Goal: Task Accomplishment & Management: Manage account settings

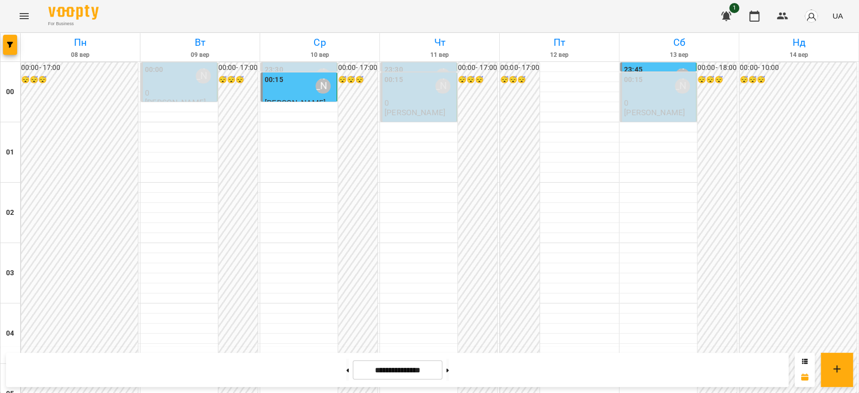
scroll to position [1164, 0]
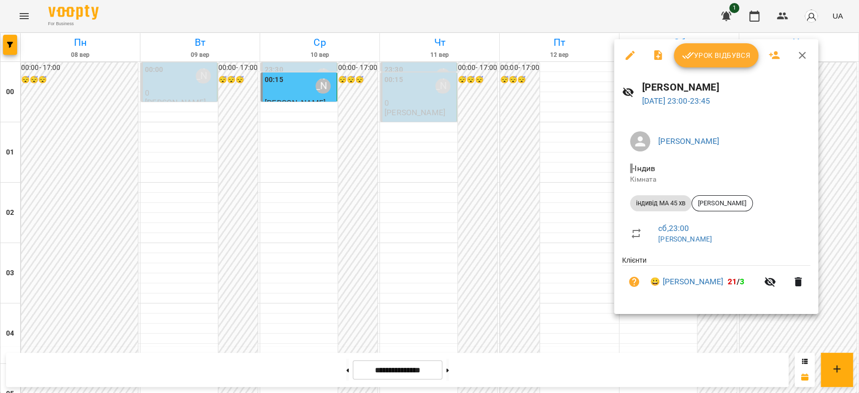
click at [466, 156] on div at bounding box center [429, 196] width 859 height 393
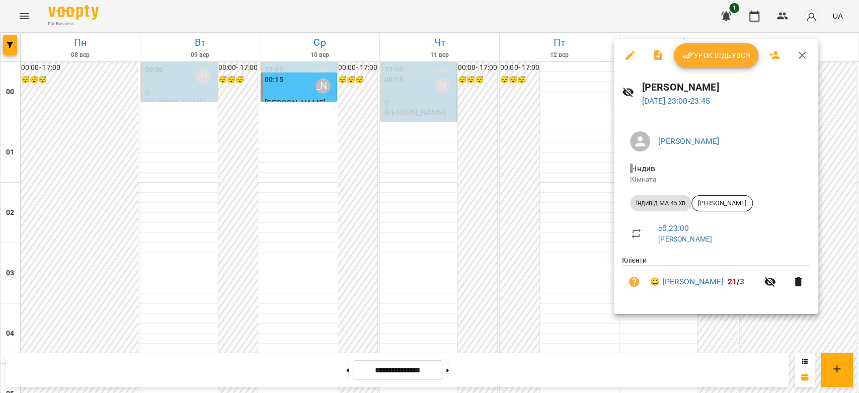
click at [535, 213] on div at bounding box center [429, 196] width 859 height 393
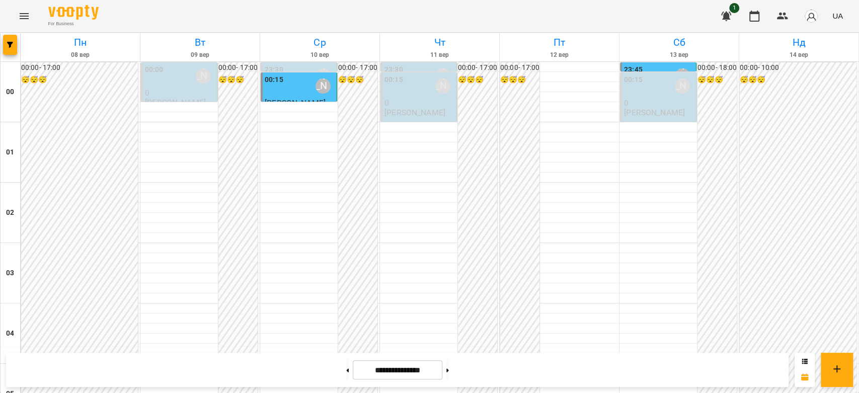
scroll to position [559, 0]
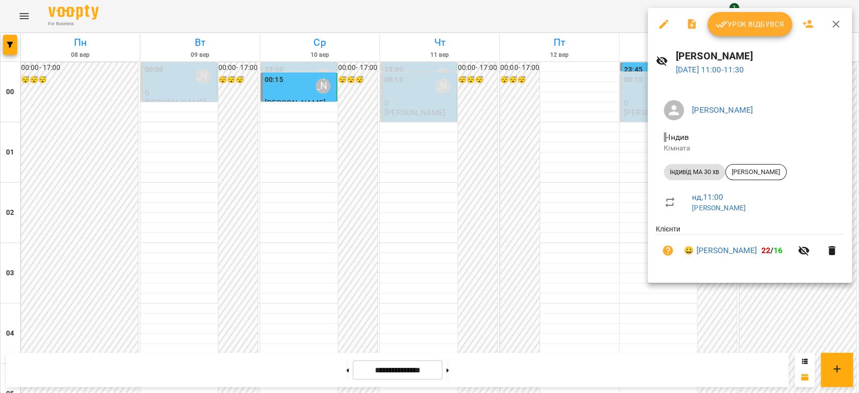
click at [610, 148] on div at bounding box center [429, 196] width 859 height 393
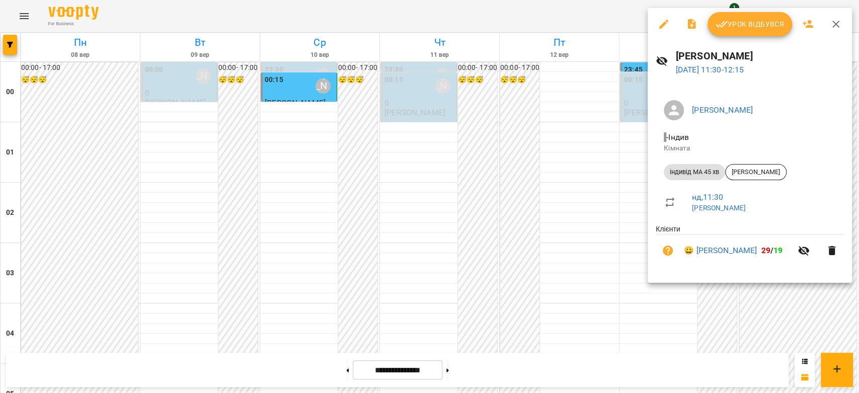
click at [604, 181] on div at bounding box center [429, 196] width 859 height 393
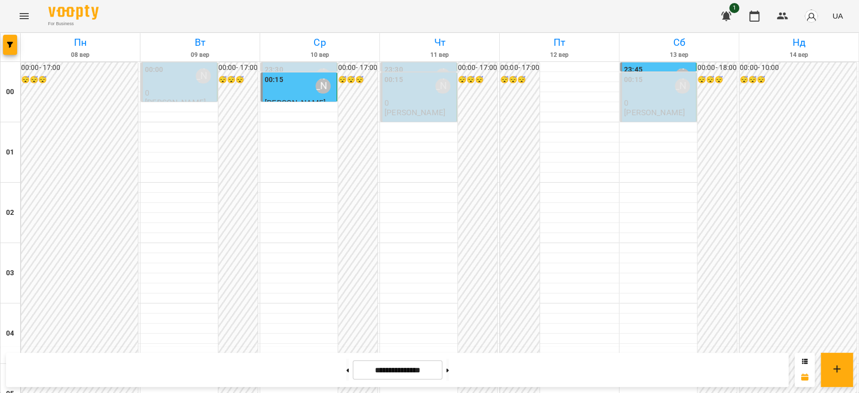
scroll to position [839, 0]
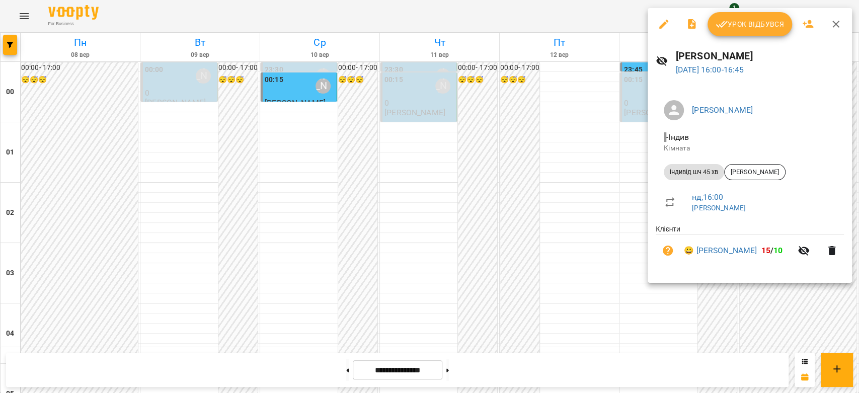
click at [587, 172] on div at bounding box center [429, 196] width 859 height 393
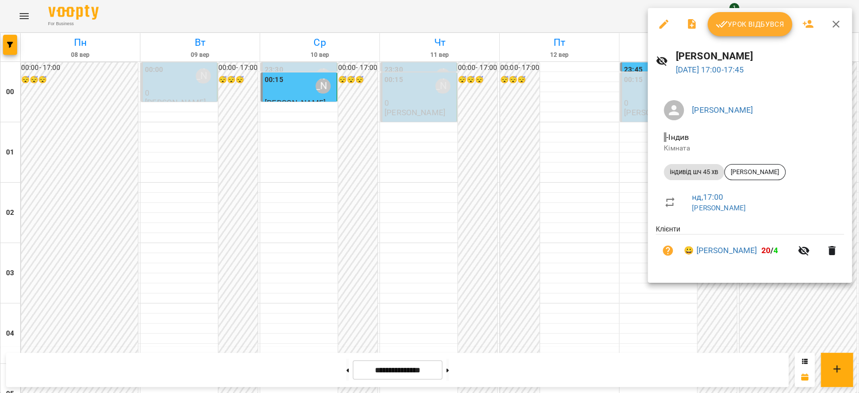
click at [599, 171] on div at bounding box center [429, 196] width 859 height 393
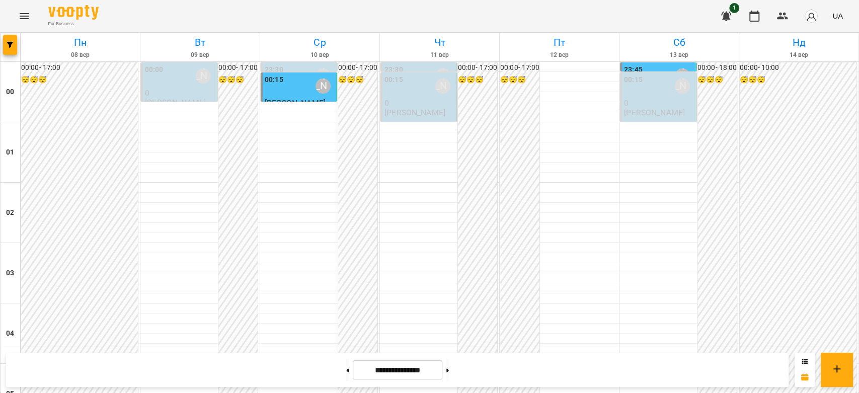
scroll to position [950, 0]
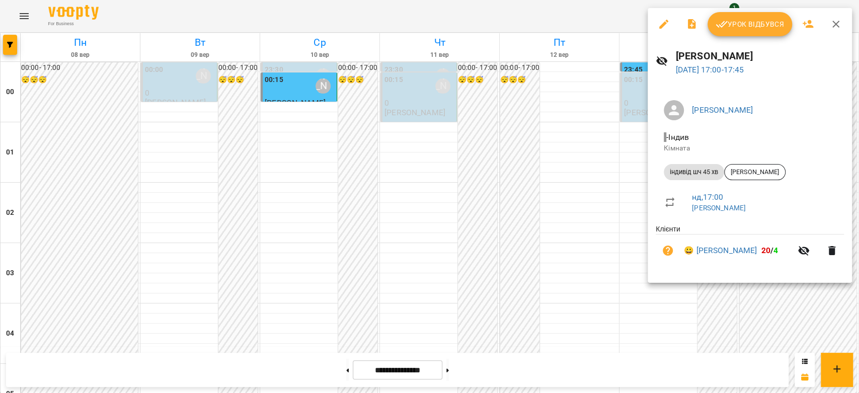
click at [573, 152] on div at bounding box center [429, 196] width 859 height 393
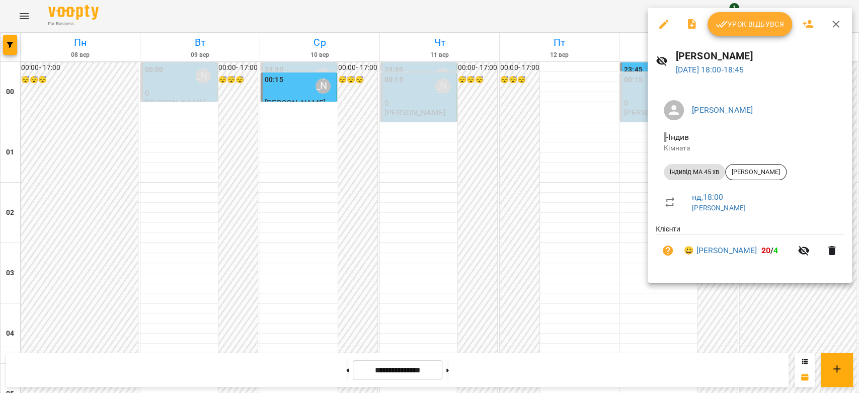
click at [587, 157] on div at bounding box center [429, 196] width 859 height 393
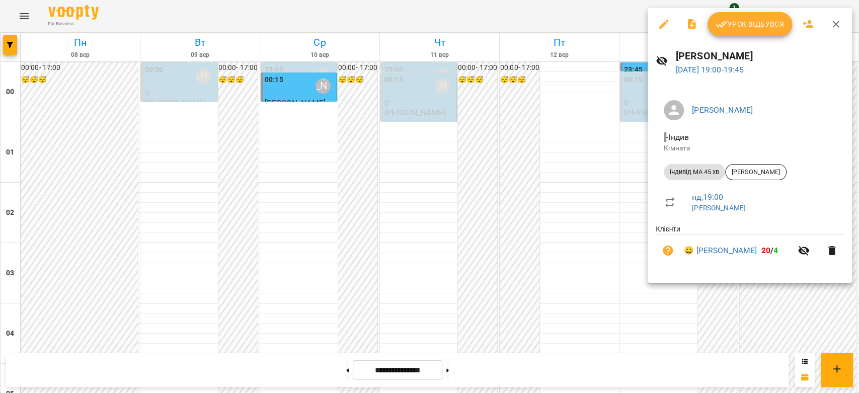
click at [567, 158] on div at bounding box center [429, 196] width 859 height 393
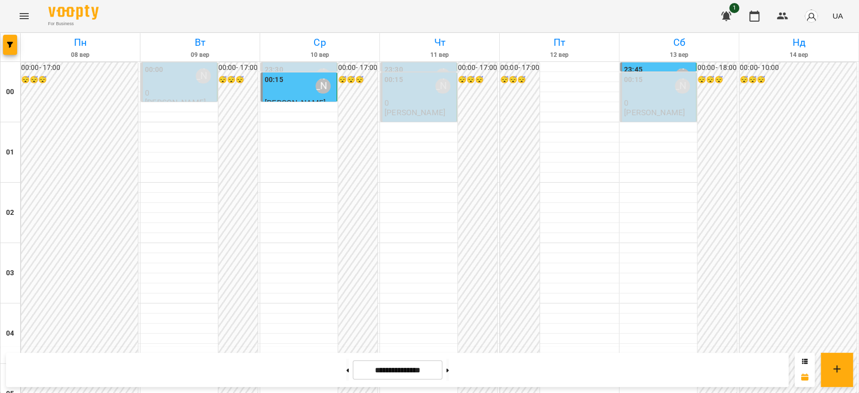
scroll to position [1062, 0]
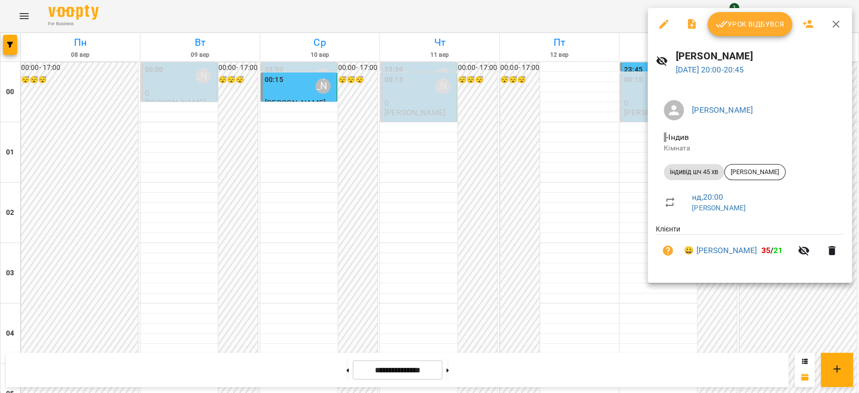
click at [590, 210] on div at bounding box center [429, 196] width 859 height 393
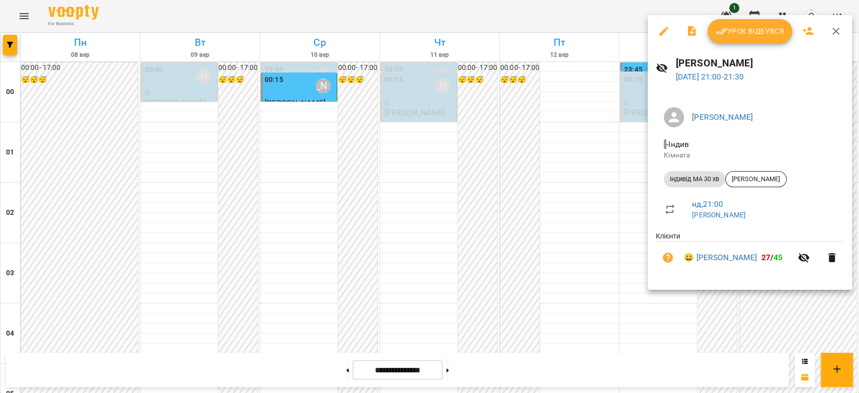
click at [563, 210] on div at bounding box center [429, 196] width 859 height 393
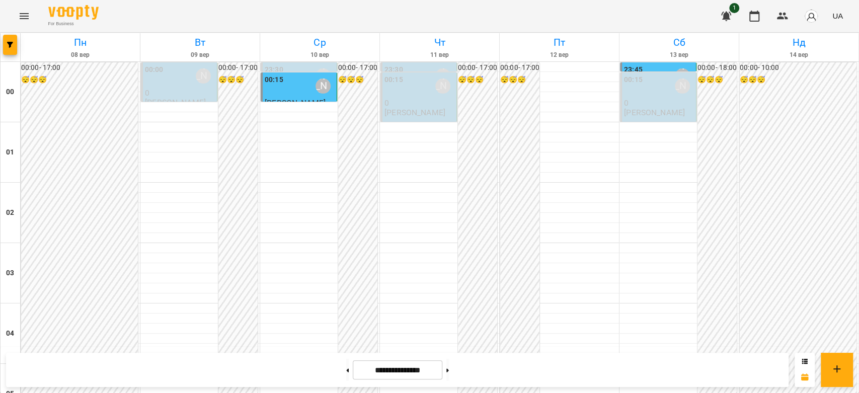
scroll to position [1164, 0]
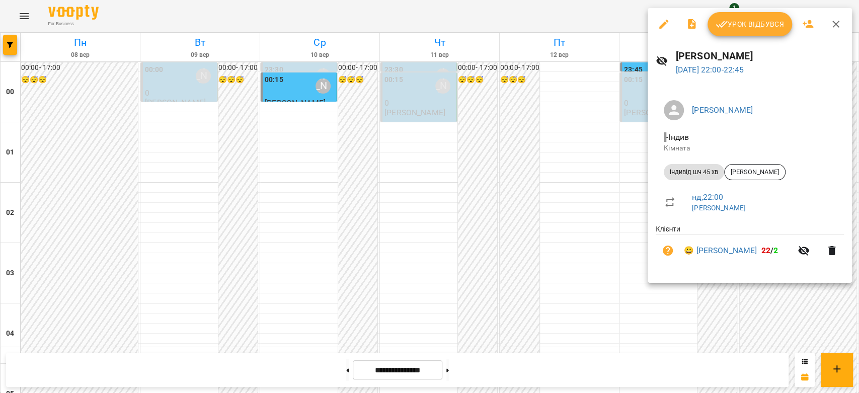
click at [590, 230] on div at bounding box center [429, 196] width 859 height 393
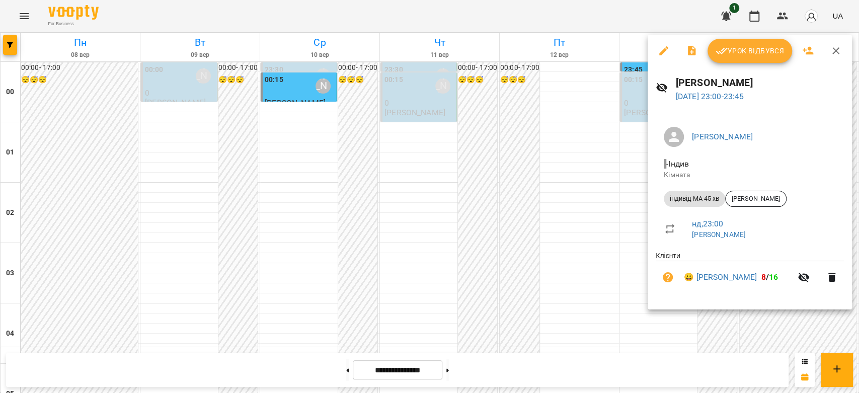
click at [595, 234] on div at bounding box center [429, 196] width 859 height 393
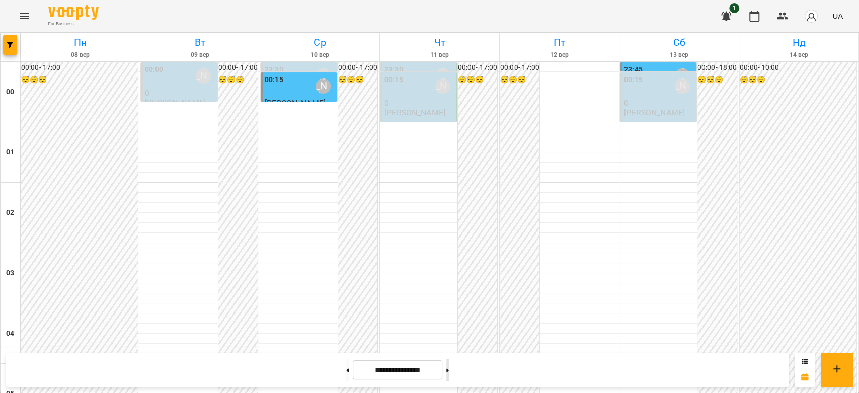
click at [449, 369] on button at bounding box center [447, 370] width 3 height 22
type input "**********"
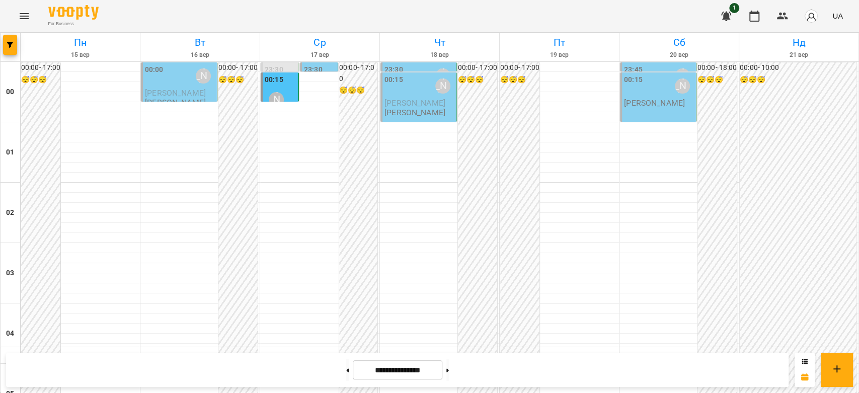
scroll to position [996, 0]
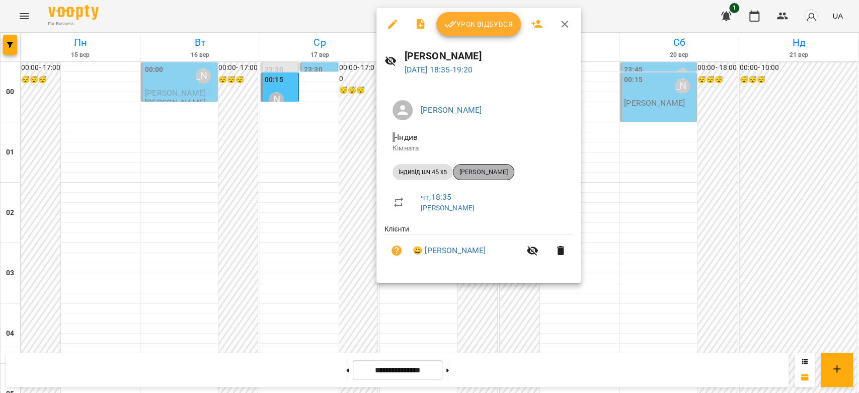
click at [481, 175] on span "Олександр Кривоносов" at bounding box center [483, 172] width 60 height 9
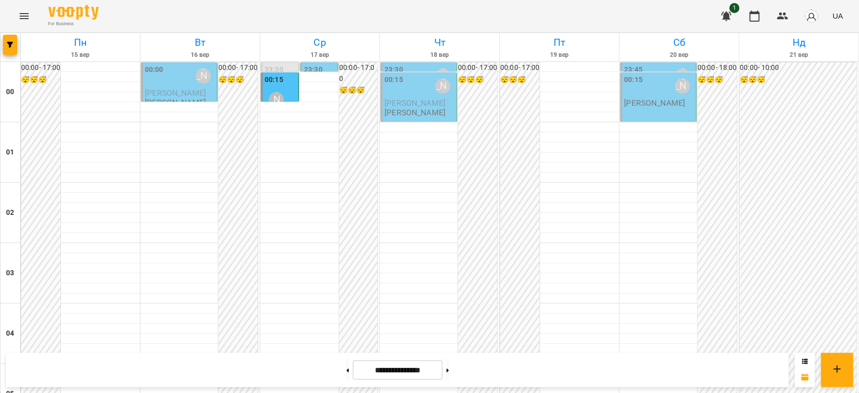
scroll to position [894, 0]
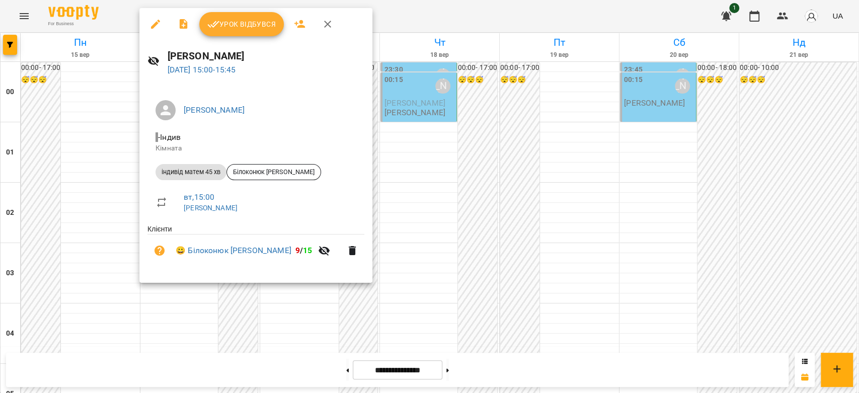
click at [381, 146] on div at bounding box center [429, 196] width 859 height 393
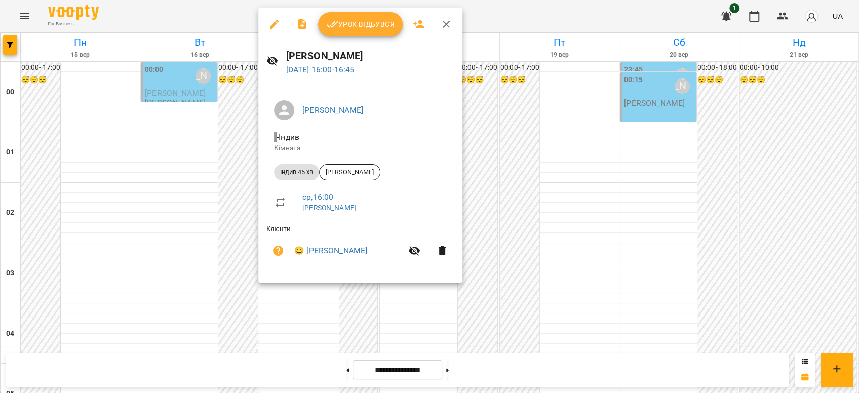
click at [209, 140] on div at bounding box center [429, 196] width 859 height 393
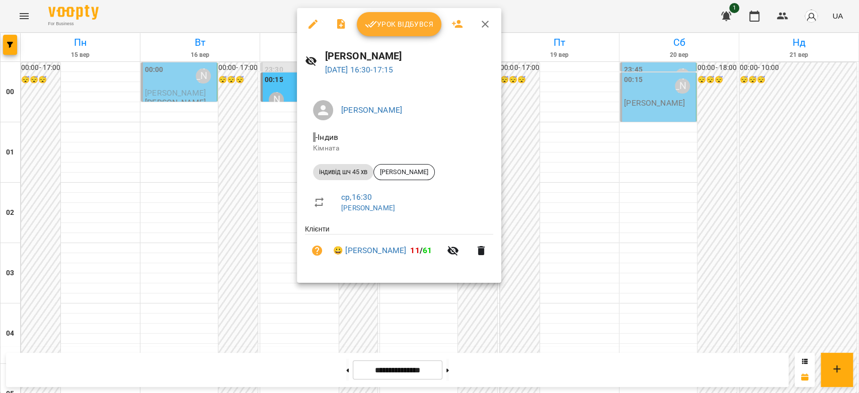
click at [202, 178] on div at bounding box center [429, 196] width 859 height 393
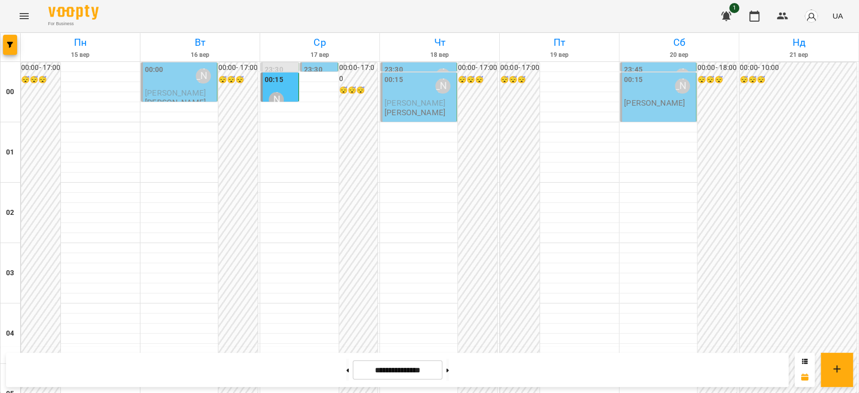
scroll to position [950, 0]
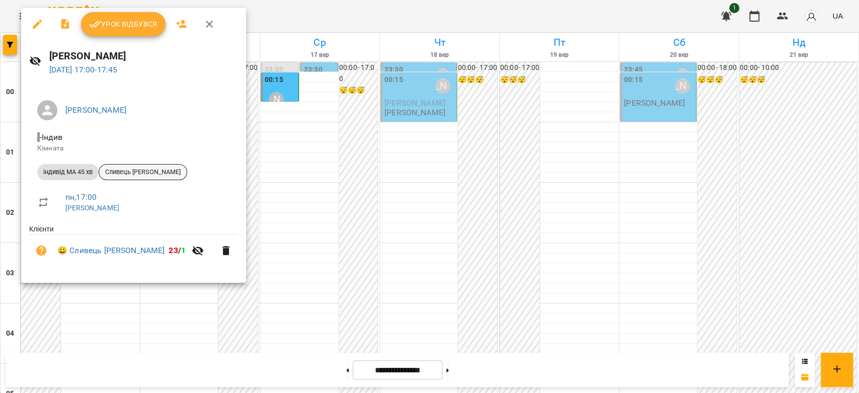
click at [136, 176] on span "Сливець Анна" at bounding box center [143, 172] width 88 height 9
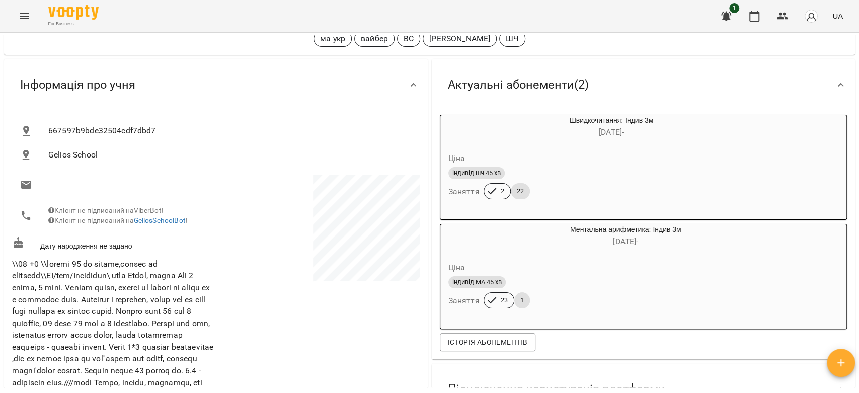
scroll to position [112, 0]
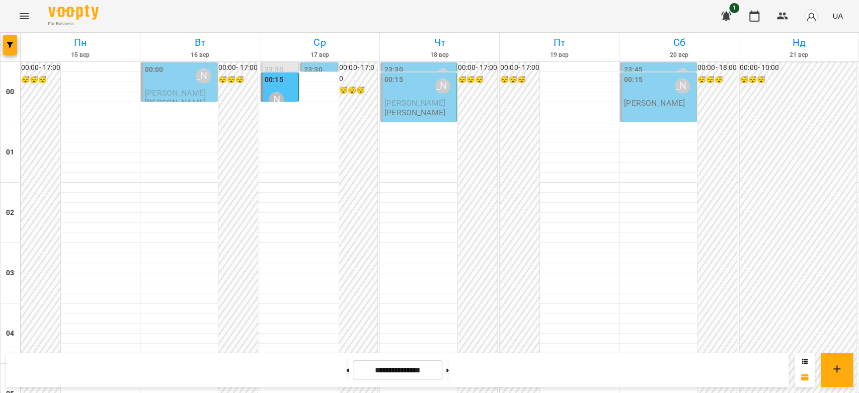
scroll to position [1007, 0]
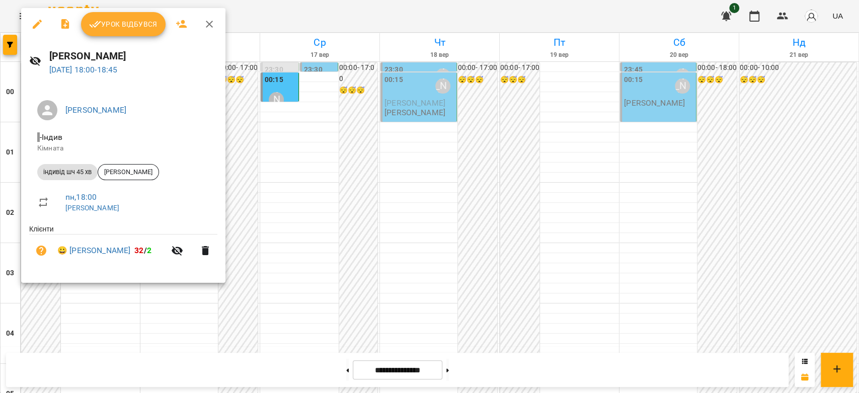
click at [273, 159] on div at bounding box center [429, 196] width 859 height 393
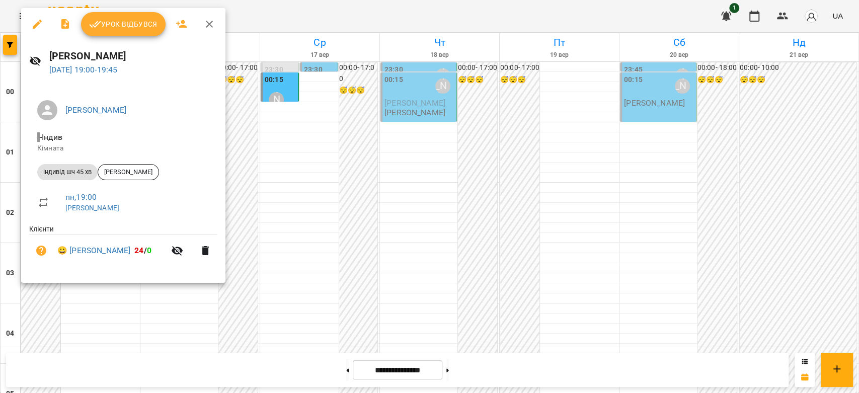
click at [328, 199] on div at bounding box center [429, 196] width 859 height 393
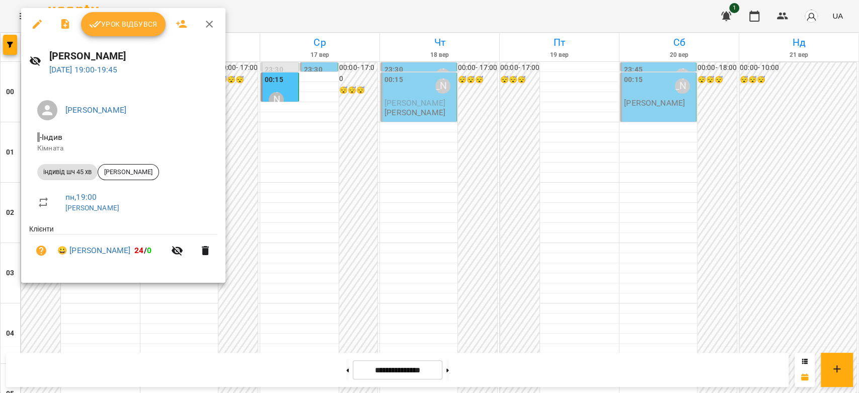
click at [318, 192] on div at bounding box center [429, 196] width 859 height 393
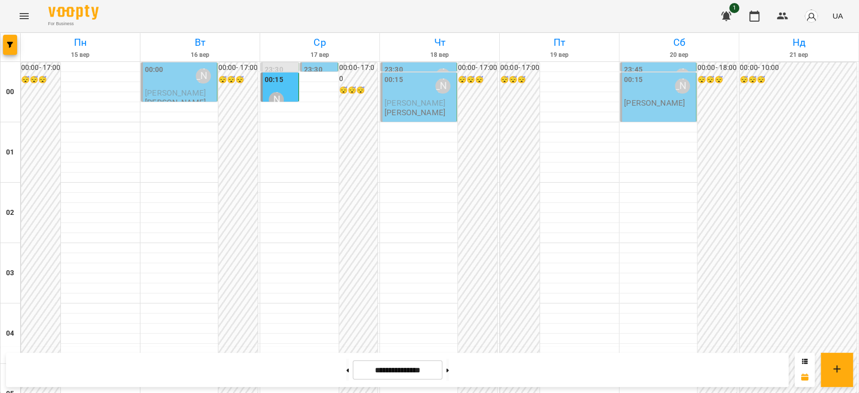
scroll to position [1164, 0]
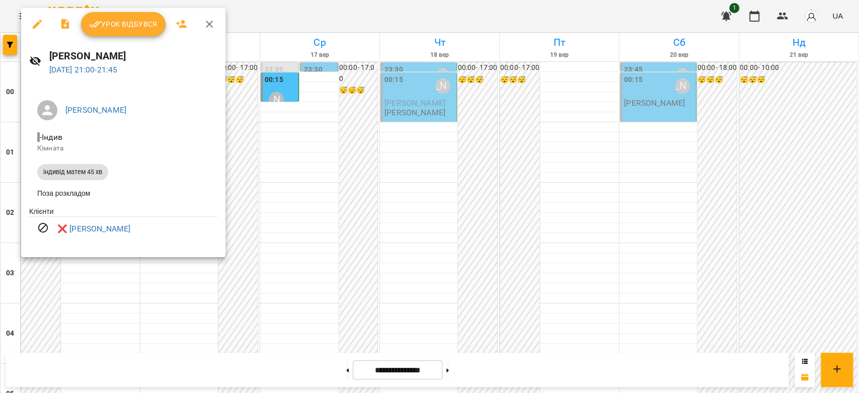
click at [310, 204] on div at bounding box center [429, 196] width 859 height 393
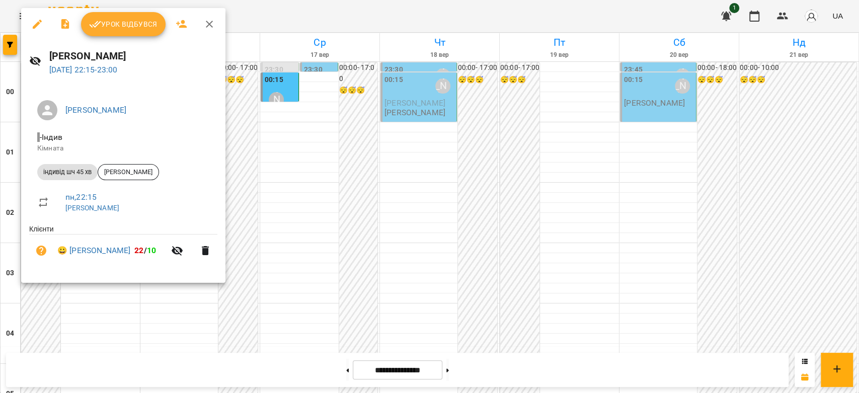
click at [337, 257] on div at bounding box center [429, 196] width 859 height 393
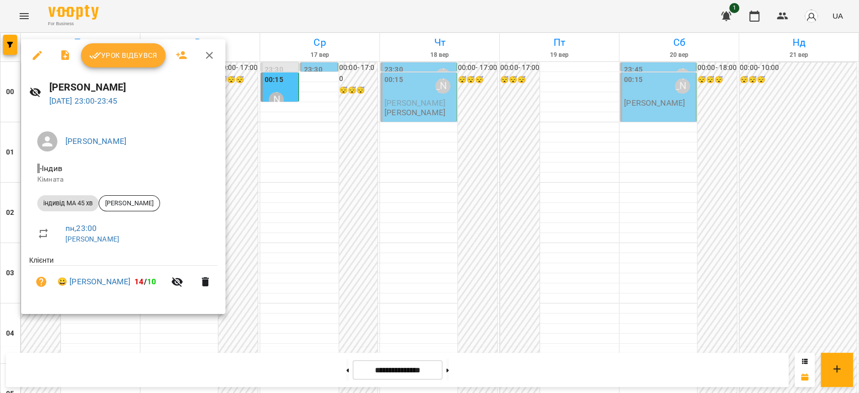
click at [372, 262] on div at bounding box center [429, 196] width 859 height 393
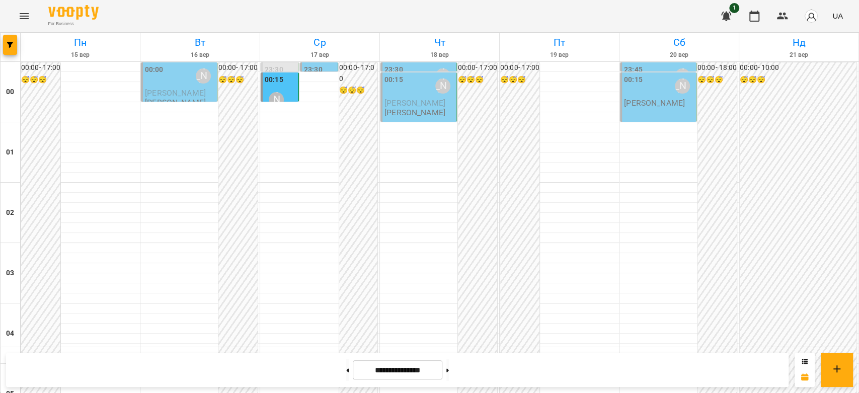
scroll to position [0, 0]
click at [164, 88] on span "Стрільчук Матвій" at bounding box center [175, 93] width 61 height 10
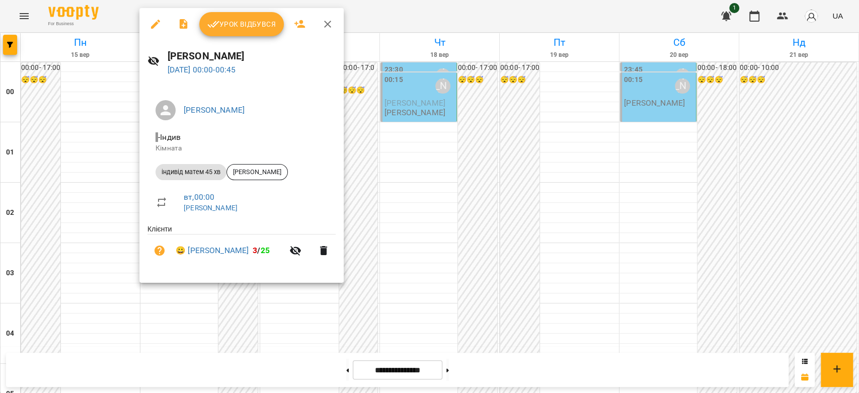
click at [417, 215] on div at bounding box center [429, 196] width 859 height 393
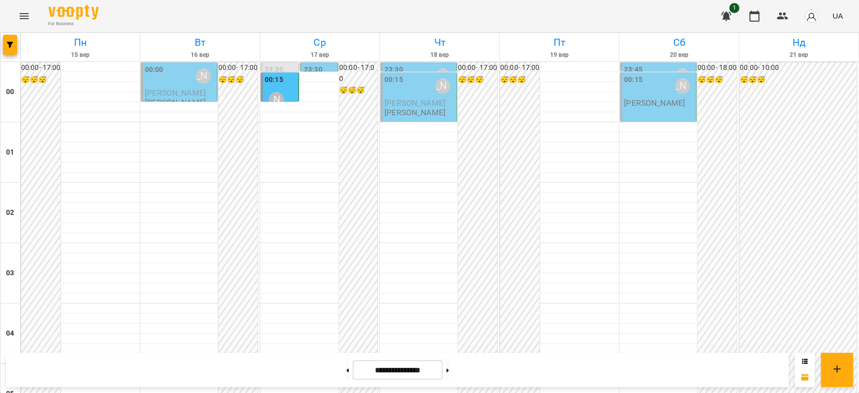
scroll to position [894, 0]
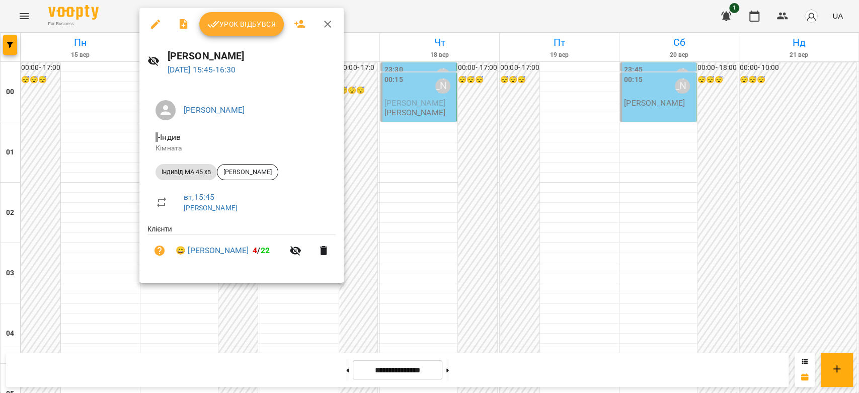
click at [353, 192] on div at bounding box center [429, 196] width 859 height 393
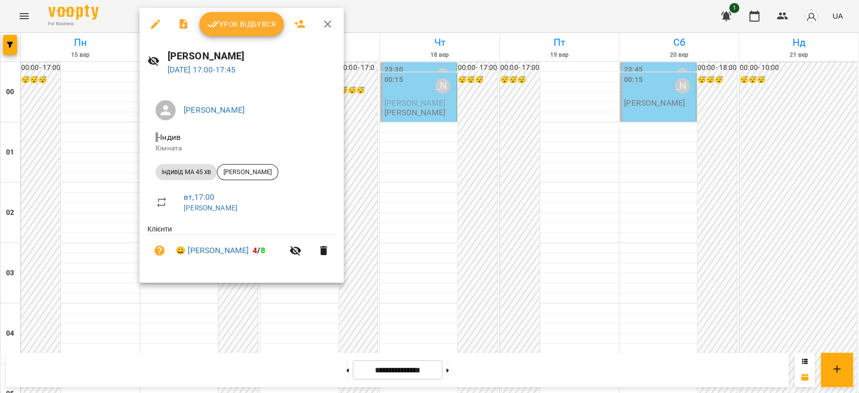
click at [407, 213] on div at bounding box center [429, 196] width 859 height 393
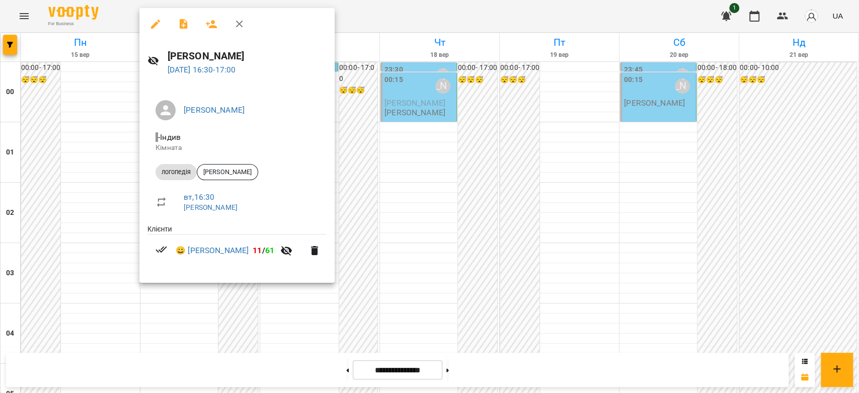
click at [454, 209] on div at bounding box center [429, 196] width 859 height 393
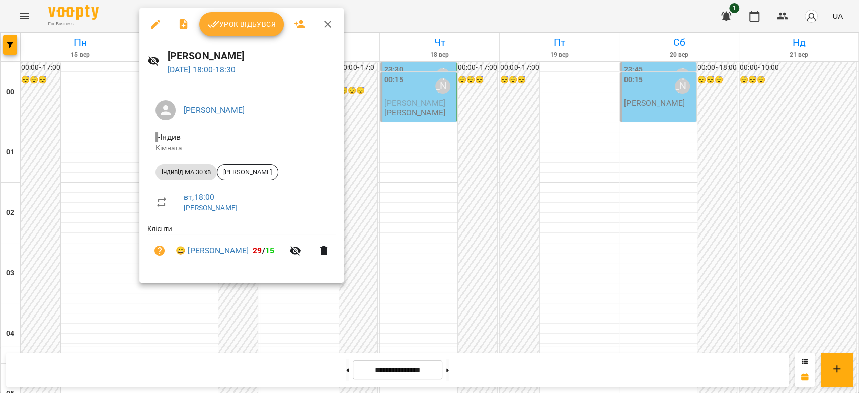
click at [406, 260] on div at bounding box center [429, 196] width 859 height 393
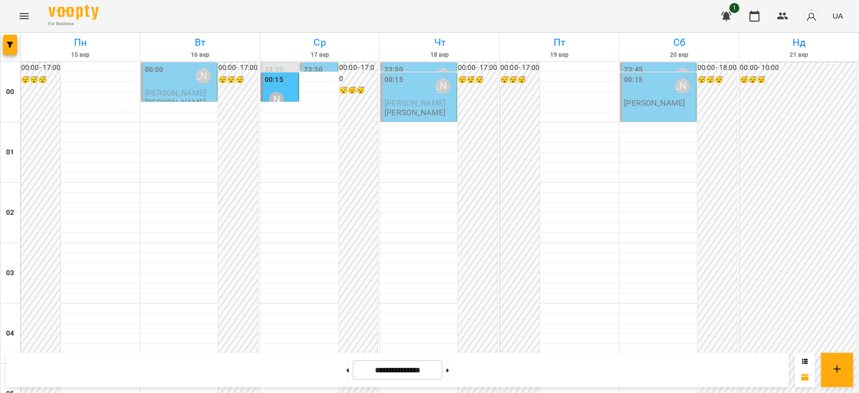
scroll to position [1007, 0]
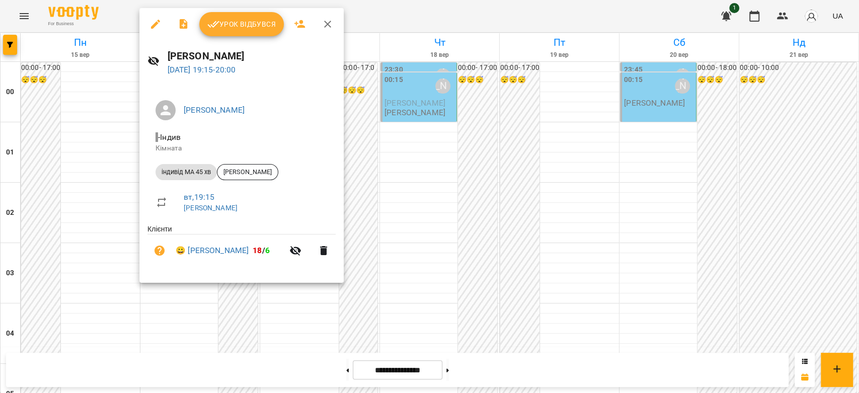
click at [419, 241] on div at bounding box center [429, 196] width 859 height 393
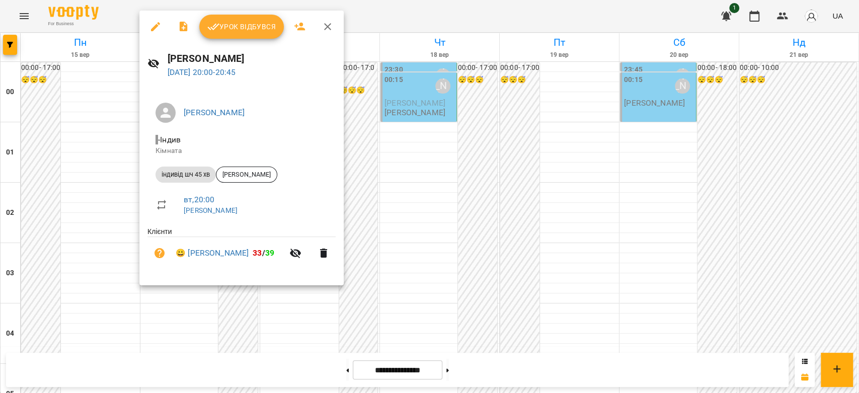
click at [433, 255] on div at bounding box center [429, 196] width 859 height 393
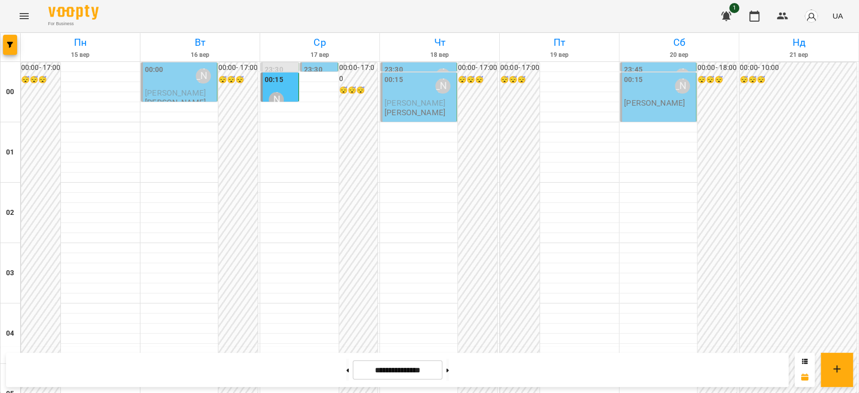
scroll to position [1118, 0]
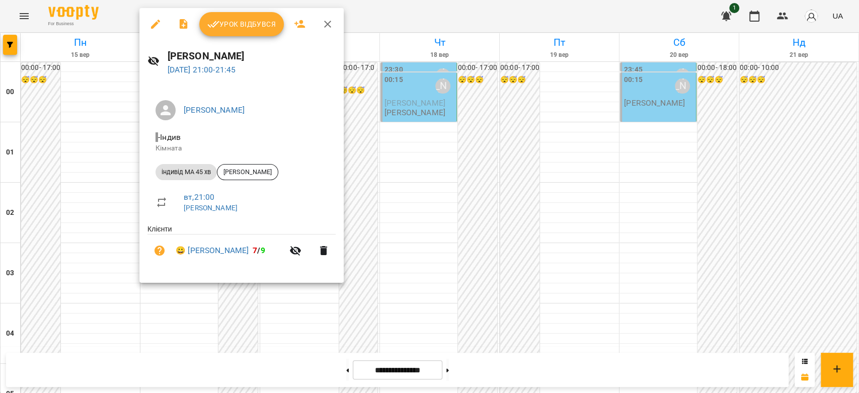
click at [461, 256] on div at bounding box center [429, 196] width 859 height 393
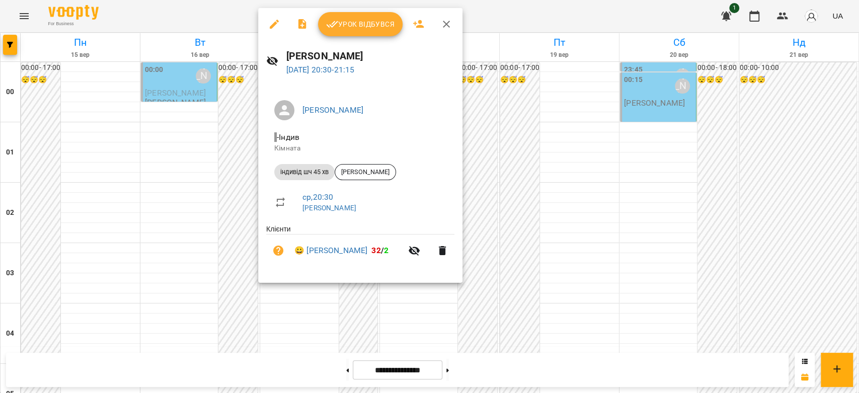
click at [523, 237] on div at bounding box center [429, 196] width 859 height 393
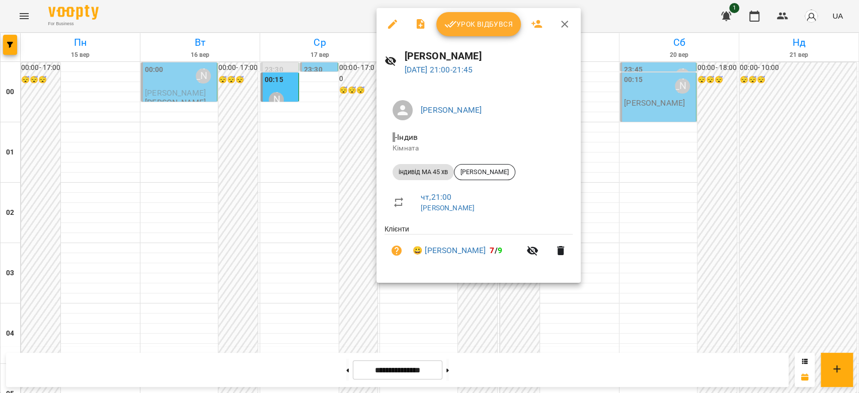
click at [668, 239] on div at bounding box center [429, 196] width 859 height 393
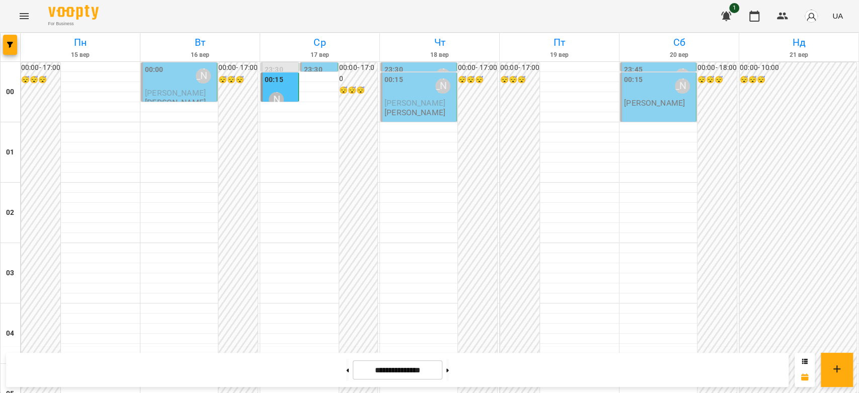
scroll to position [1164, 0]
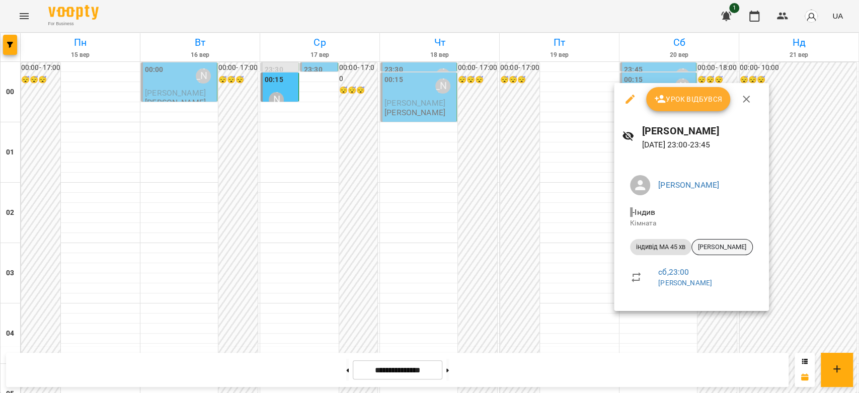
click at [712, 248] on span "Кінах Назарій" at bounding box center [722, 247] width 60 height 9
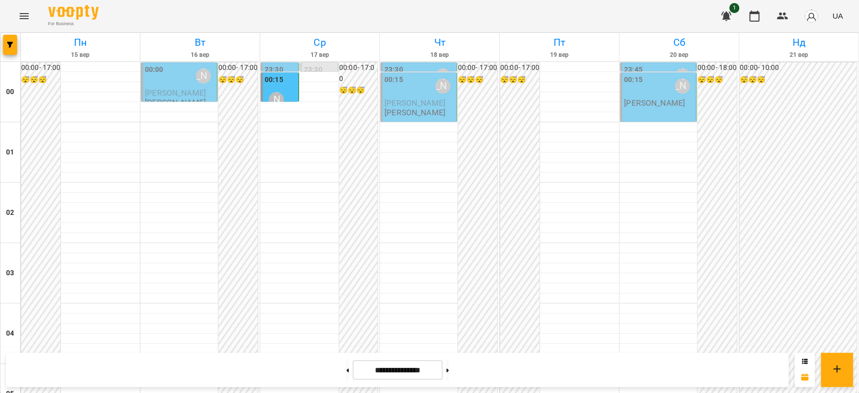
scroll to position [671, 0]
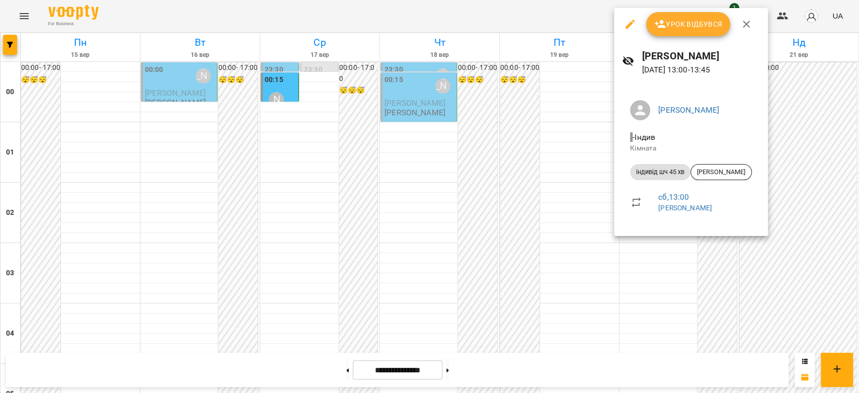
click at [544, 199] on div at bounding box center [429, 196] width 859 height 393
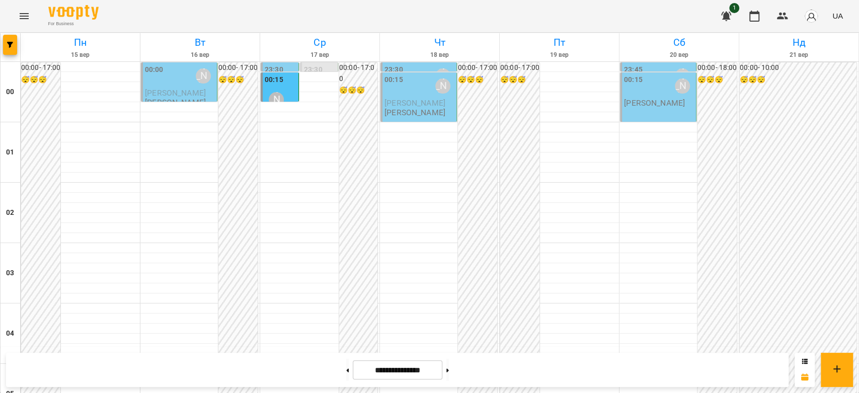
scroll to position [950, 0]
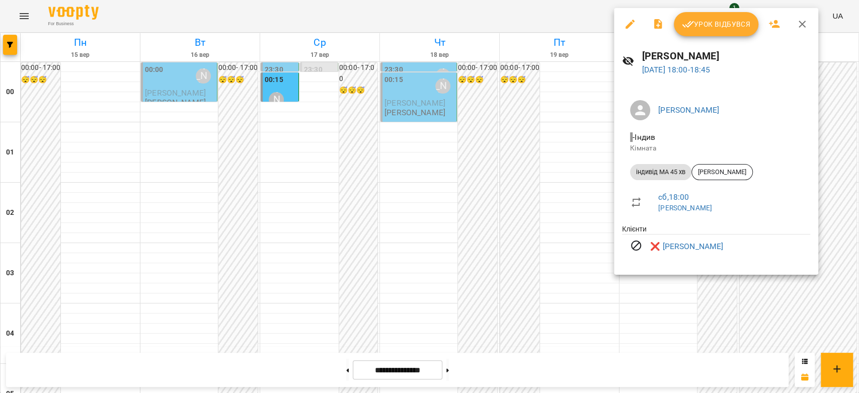
click at [450, 188] on div at bounding box center [429, 196] width 859 height 393
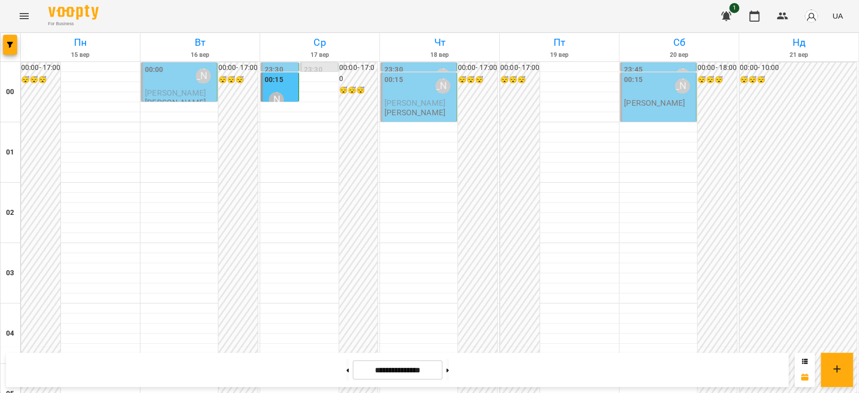
scroll to position [1118, 0]
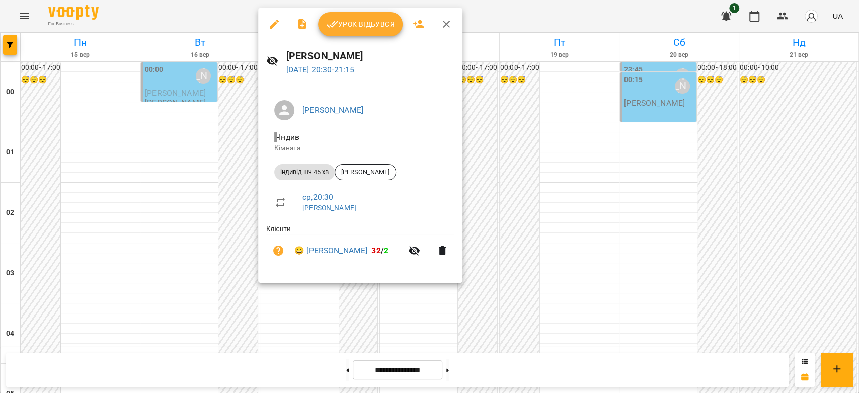
click at [188, 197] on div at bounding box center [429, 196] width 859 height 393
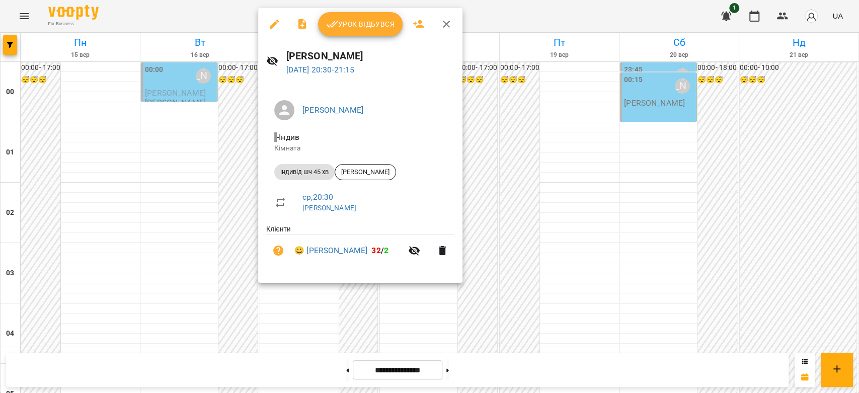
click at [348, 244] on li "😀 Богдан Вельган 32 / 2" at bounding box center [360, 251] width 188 height 32
click at [347, 249] on link "😀 Богдан Вельган" at bounding box center [330, 251] width 73 height 12
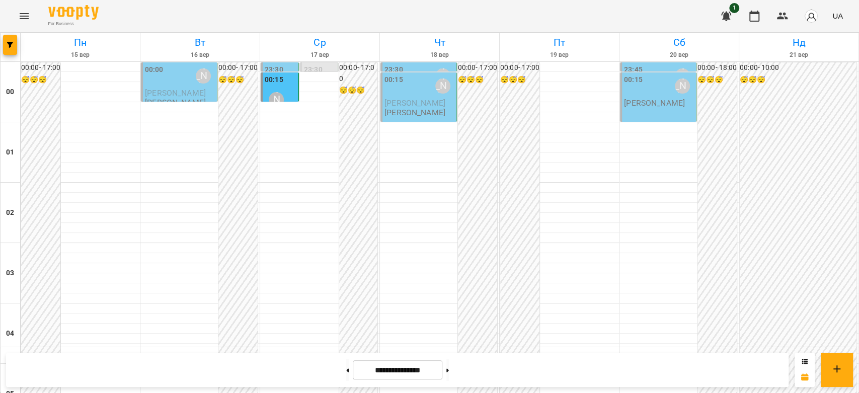
scroll to position [1062, 0]
click at [346, 369] on button at bounding box center [347, 370] width 3 height 22
type input "**********"
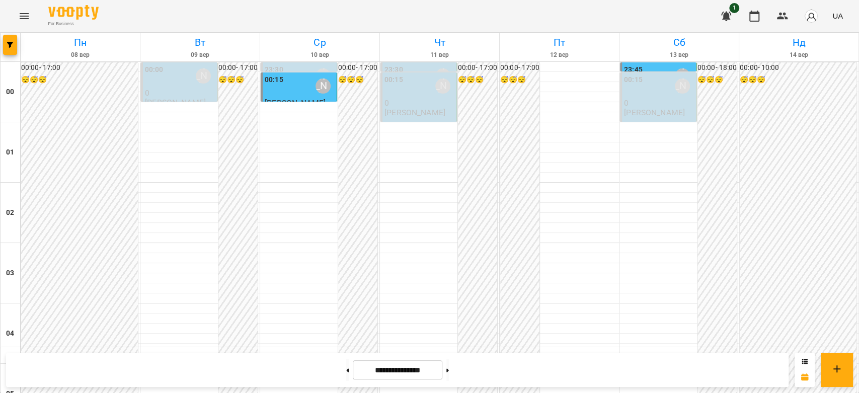
scroll to position [1164, 0]
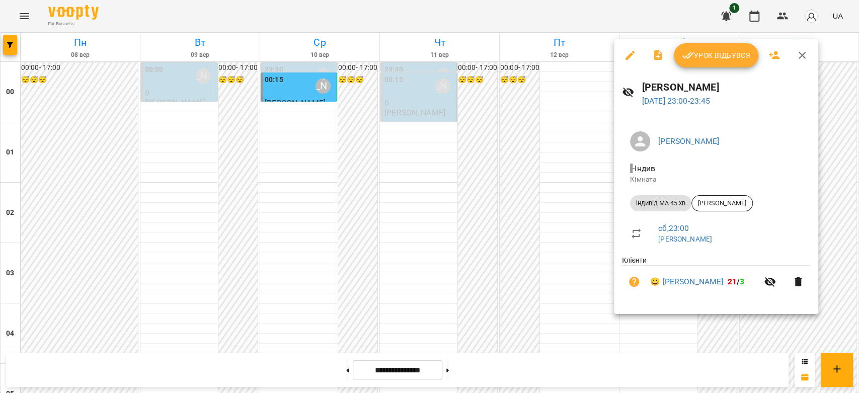
click at [632, 58] on icon "button" at bounding box center [630, 55] width 12 height 12
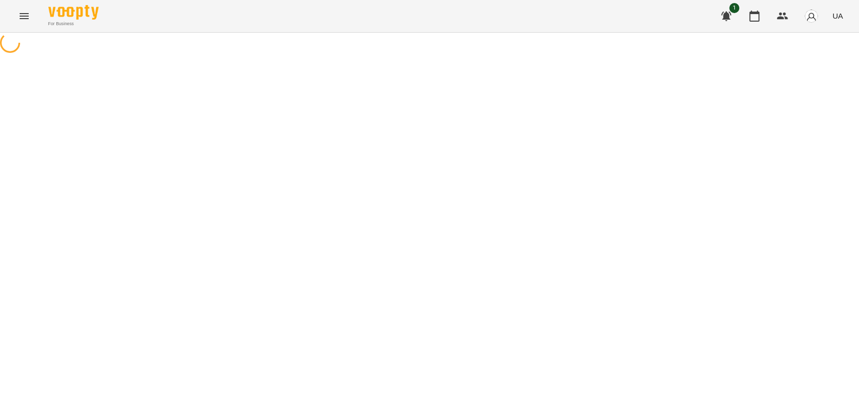
select select "**********"
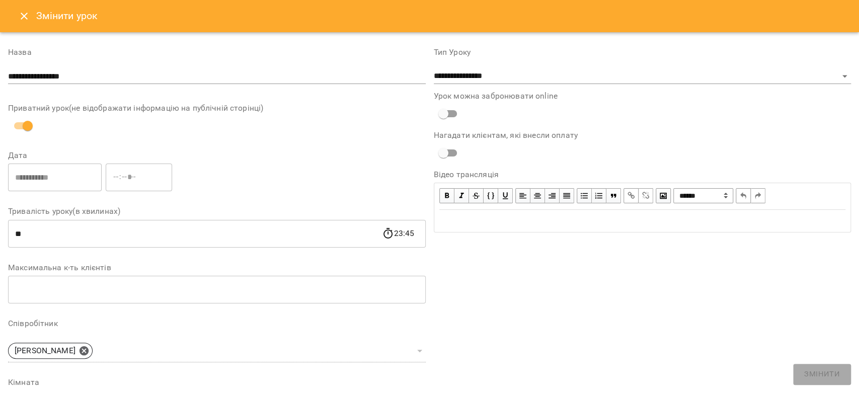
click at [20, 22] on button "Close" at bounding box center [24, 16] width 24 height 24
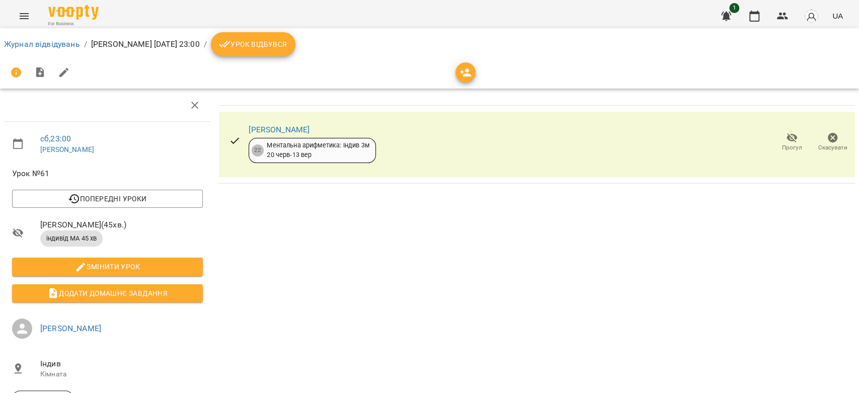
click at [793, 142] on span "Прогул" at bounding box center [792, 142] width 29 height 20
click at [295, 50] on button "Урок відбувся" at bounding box center [253, 44] width 85 height 24
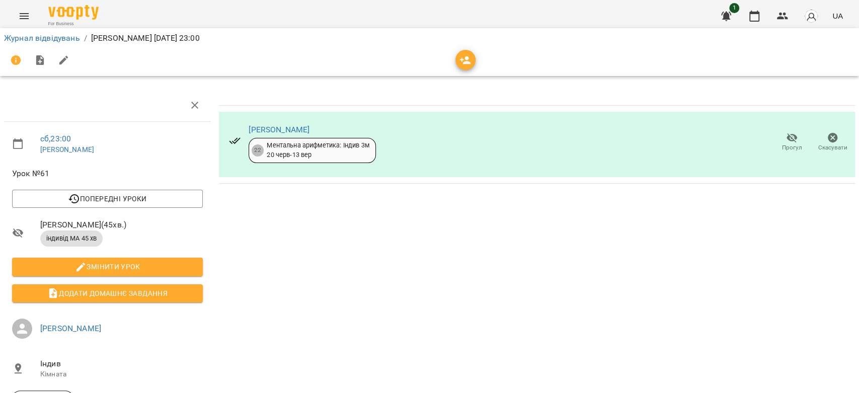
click at [782, 146] on span "Прогул" at bounding box center [792, 147] width 20 height 9
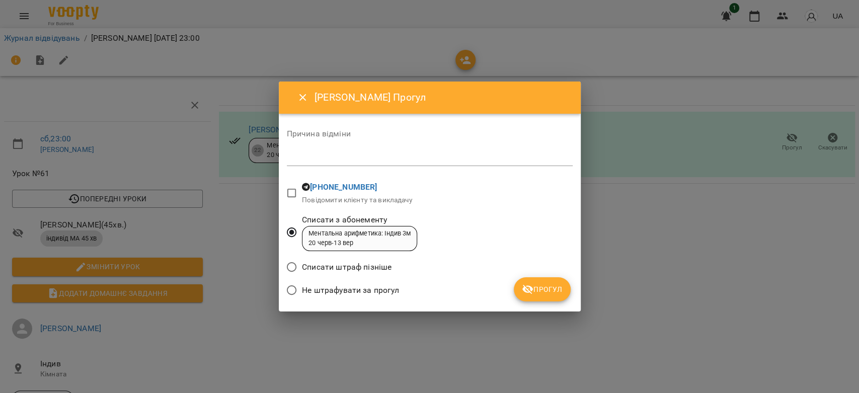
click at [392, 156] on textarea at bounding box center [430, 158] width 286 height 10
click at [547, 288] on span "Прогул" at bounding box center [542, 289] width 41 height 12
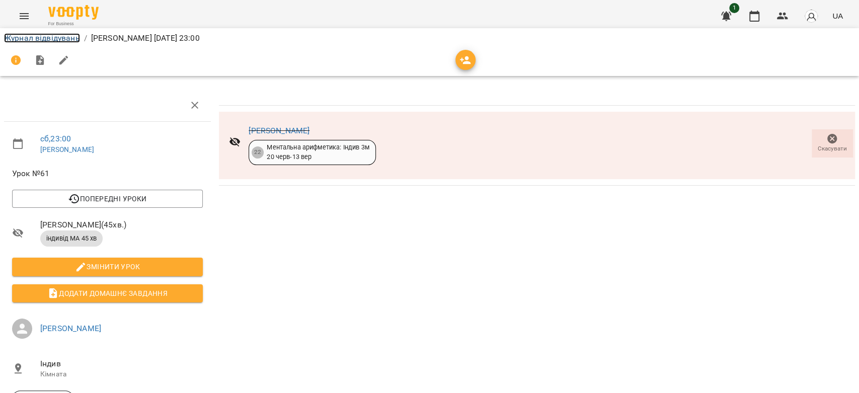
click at [33, 36] on link "Журнал відвідувань" at bounding box center [42, 38] width 76 height 10
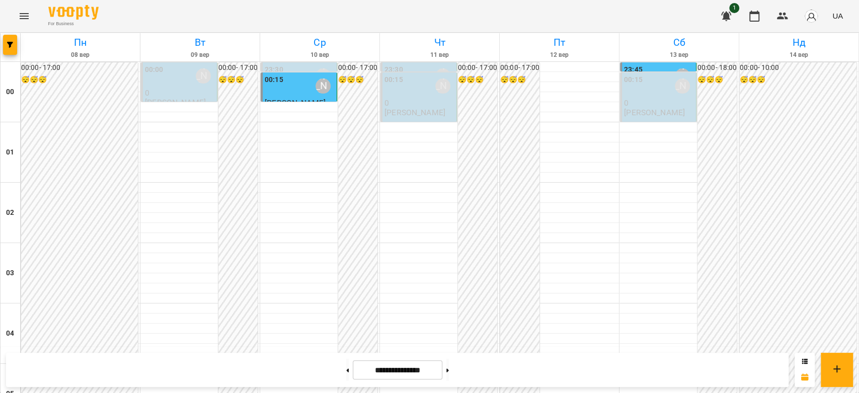
scroll to position [884, 0]
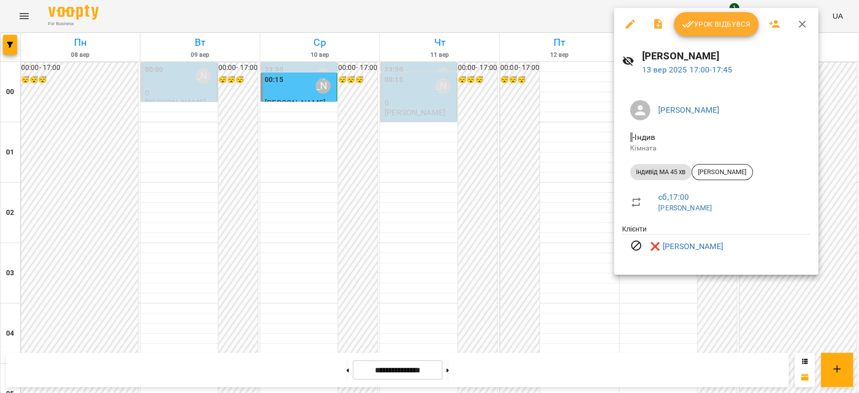
click at [599, 172] on div at bounding box center [429, 196] width 859 height 393
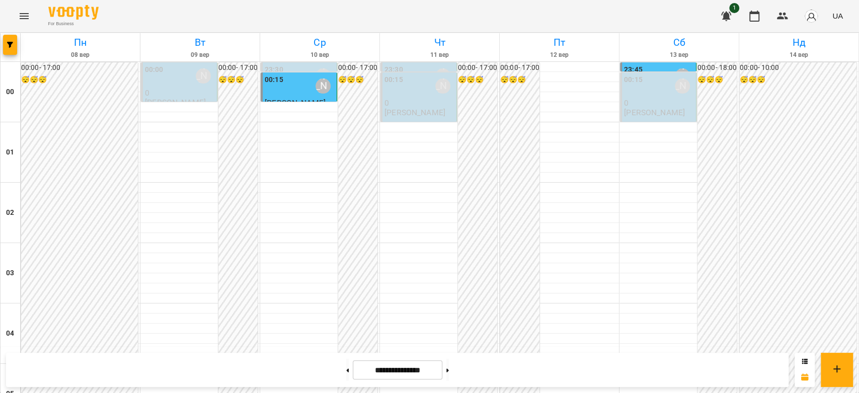
scroll to position [1164, 0]
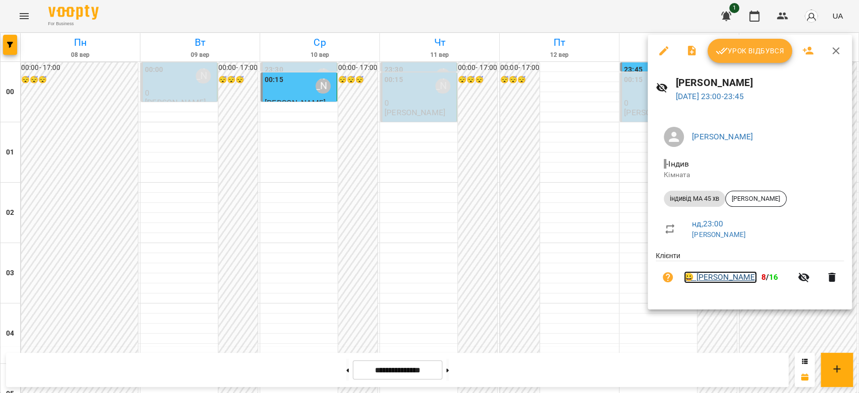
click at [741, 276] on link "😀 Владислав Мосюра" at bounding box center [720, 277] width 73 height 12
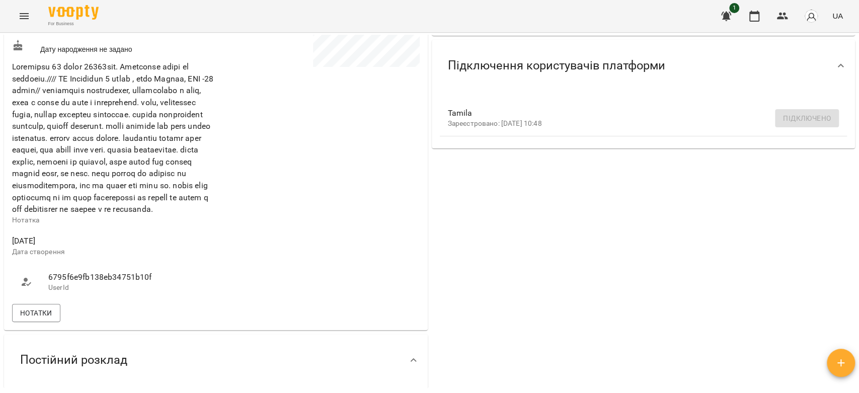
scroll to position [391, 0]
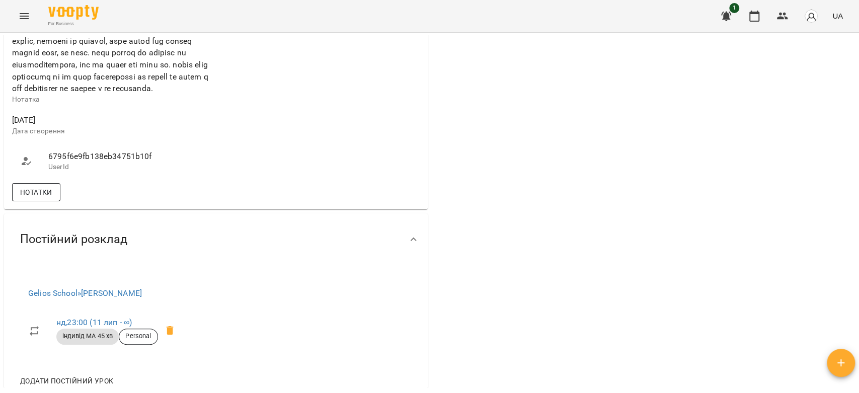
click at [37, 198] on span "Нотатки" at bounding box center [36, 192] width 32 height 12
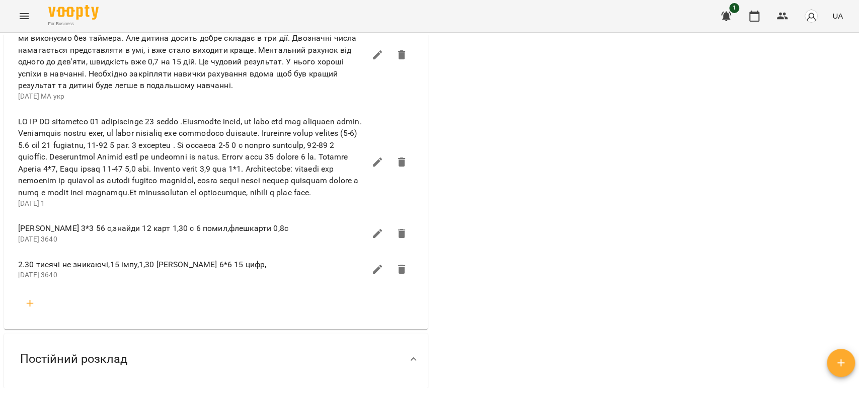
scroll to position [950, 0]
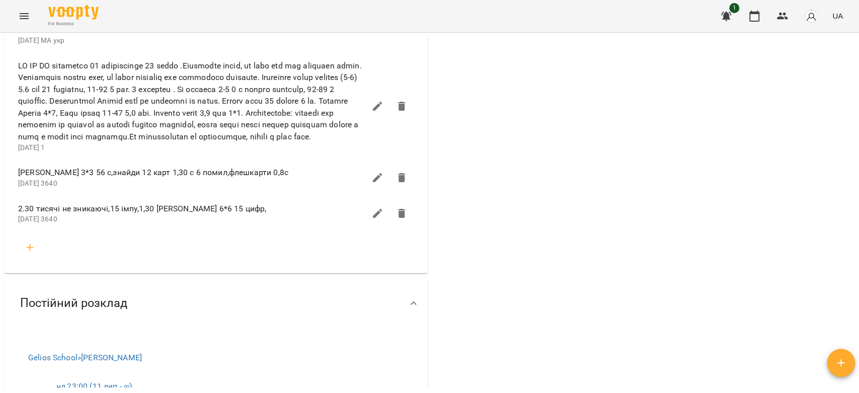
click at [14, 19] on button "Menu" at bounding box center [24, 16] width 24 height 24
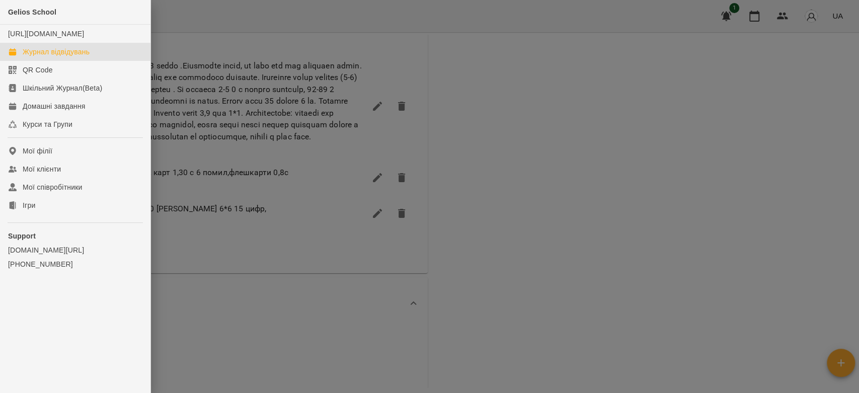
click at [58, 57] on div "Журнал відвідувань" at bounding box center [56, 52] width 67 height 10
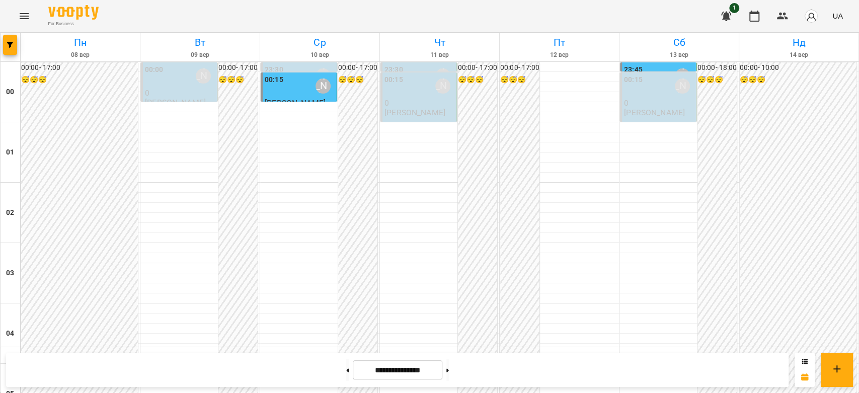
scroll to position [503, 0]
